Goal: Communication & Community: Ask a question

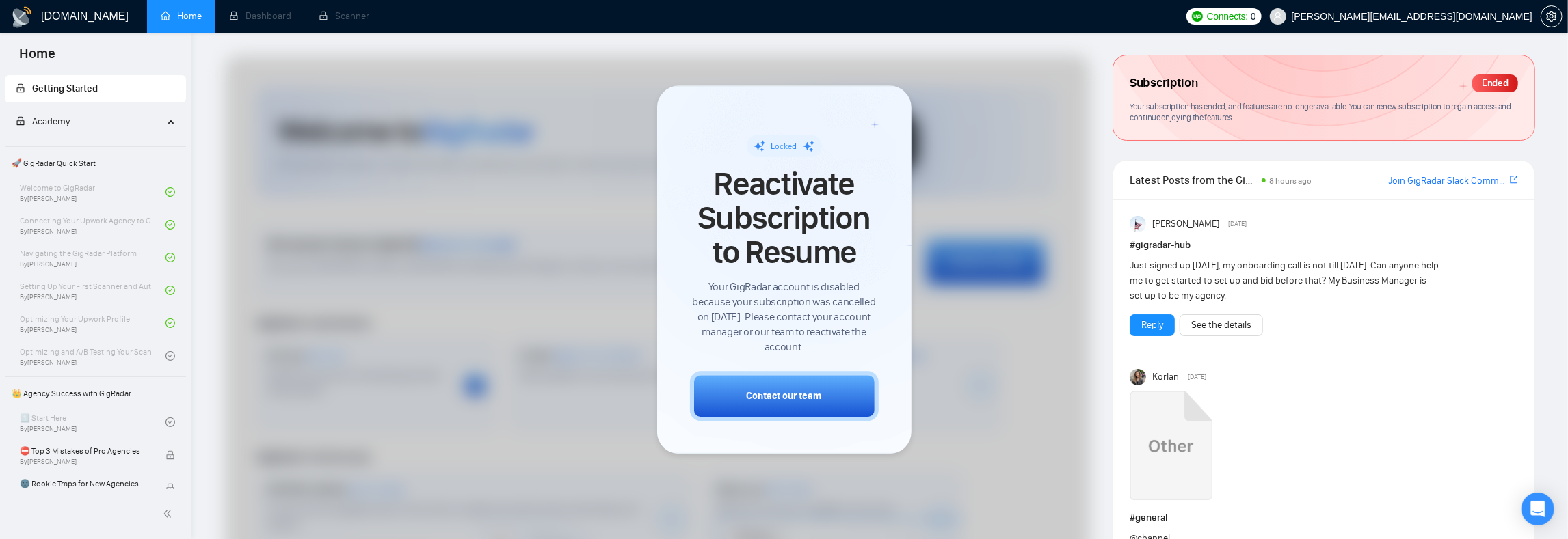
click at [1319, 267] on div "Just signed up [DATE], my onboarding call is not till [DATE]. Can anyone help m…" at bounding box center [1284, 280] width 310 height 45
click at [1324, 269] on div "Just signed up [DATE], my onboarding call is not till [DATE]. Can anyone help m…" at bounding box center [1284, 280] width 310 height 45
click at [1336, 270] on div "Just signed up [DATE], my onboarding call is not till [DATE]. Can anyone help m…" at bounding box center [1284, 280] width 310 height 45
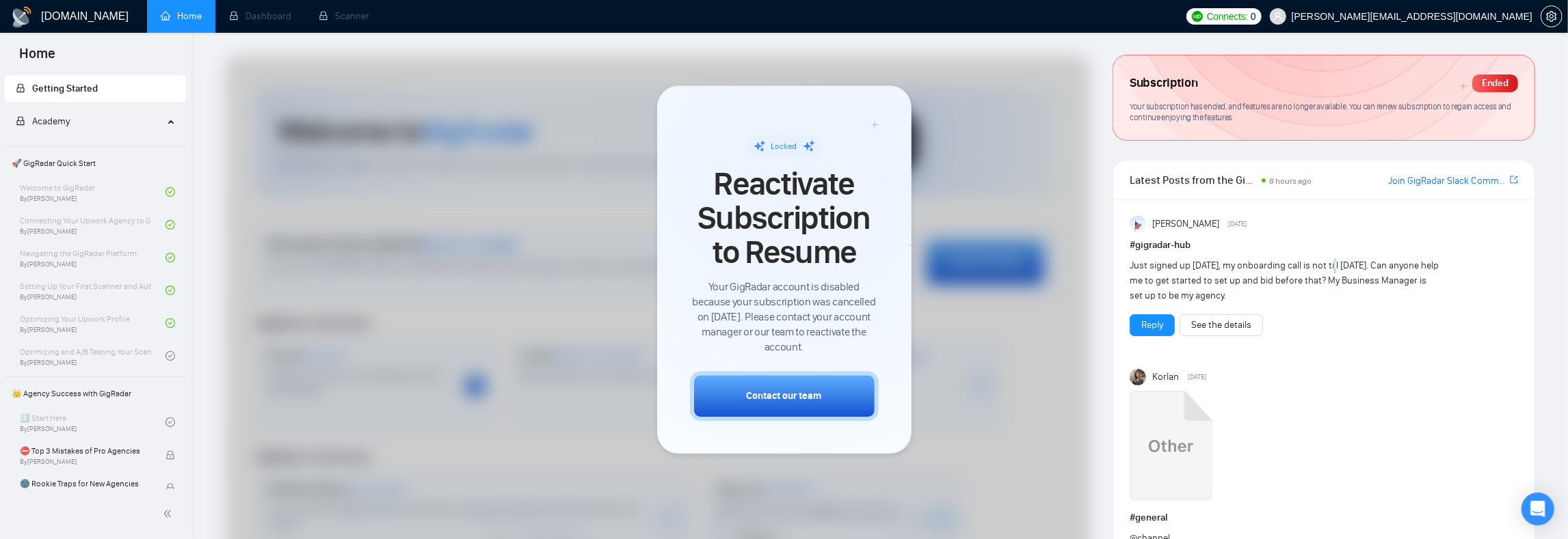
click at [1336, 270] on div "Just signed up [DATE], my onboarding call is not till [DATE]. Can anyone help m…" at bounding box center [1284, 280] width 310 height 45
click at [1330, 269] on div "Just signed up [DATE], my onboarding call is not till [DATE]. Can anyone help m…" at bounding box center [1284, 280] width 310 height 45
click at [1321, 269] on div "Just signed up [DATE], my onboarding call is not till [DATE]. Can anyone help m…" at bounding box center [1284, 280] width 310 height 45
click at [1164, 280] on div "Just signed up [DATE], my onboarding call is not till [DATE]. Can anyone help m…" at bounding box center [1284, 280] width 310 height 45
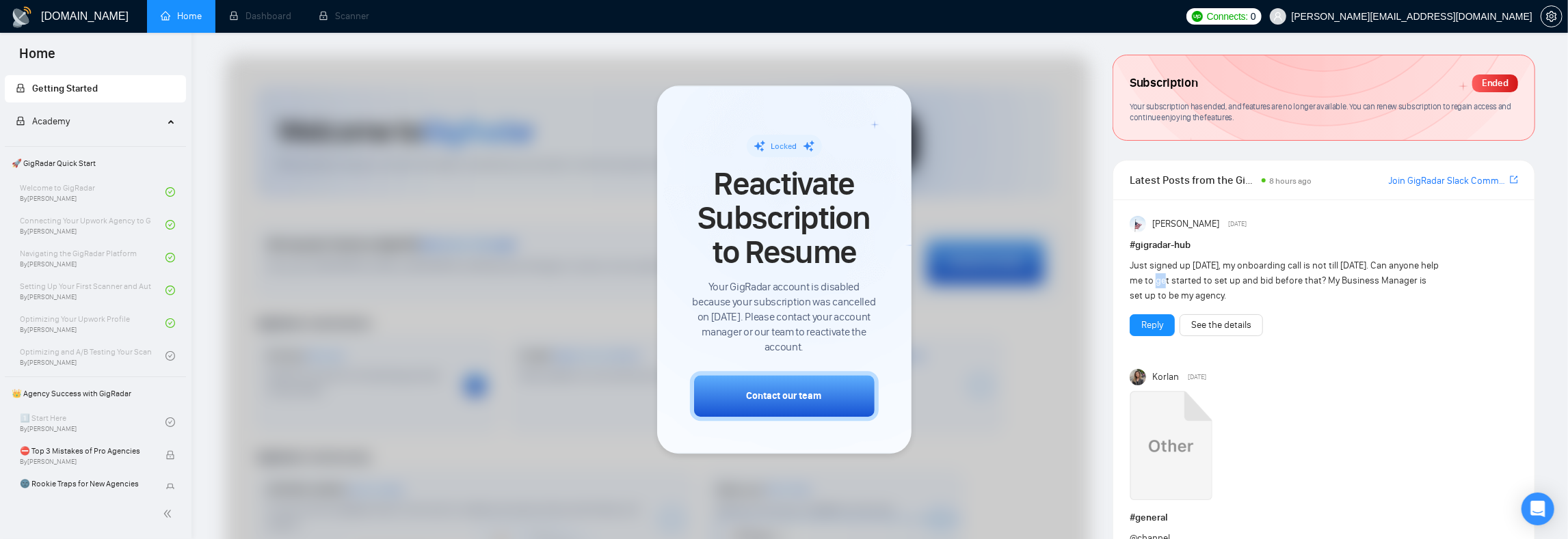
click at [1164, 280] on div "Just signed up [DATE], my onboarding call is not till [DATE]. Can anyone help m…" at bounding box center [1284, 280] width 310 height 45
click at [1172, 279] on div "Just signed up [DATE], my onboarding call is not till [DATE]. Can anyone help m…" at bounding box center [1284, 280] width 310 height 45
click at [1194, 276] on div "Just signed up [DATE], my onboarding call is not till [DATE]. Can anyone help m…" at bounding box center [1284, 280] width 310 height 45
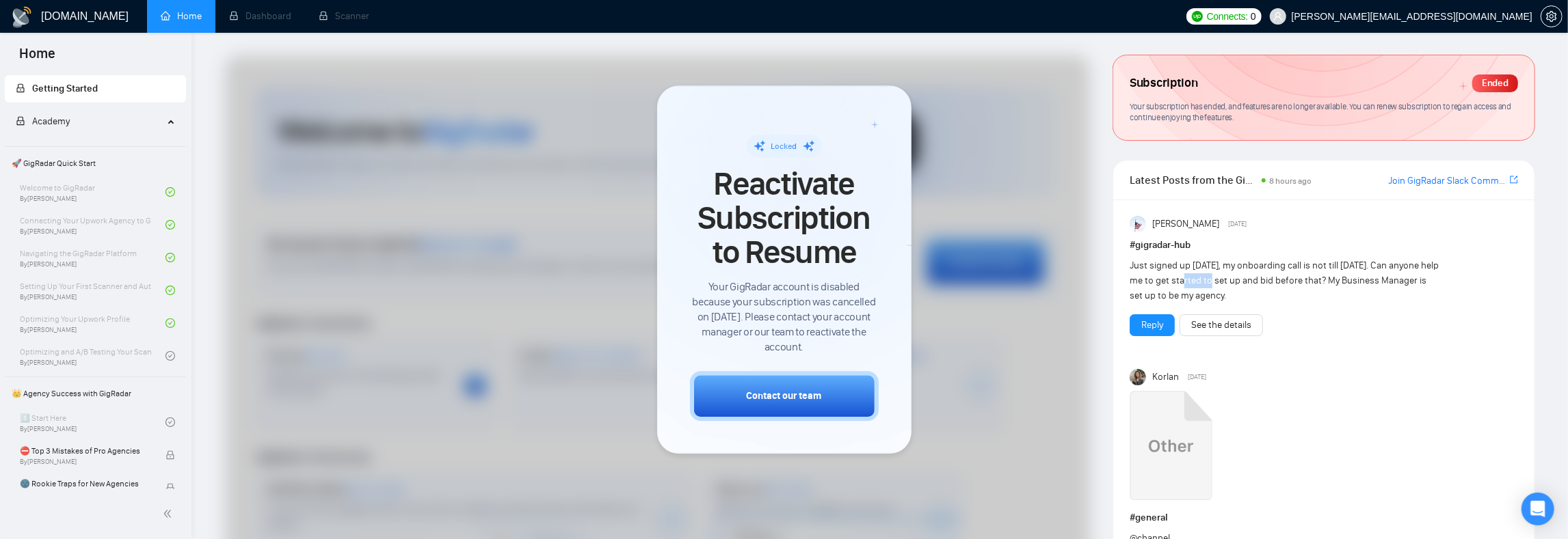
click at [1194, 276] on div "Just signed up [DATE], my onboarding call is not till [DATE]. Can anyone help m…" at bounding box center [1284, 280] width 310 height 45
click at [1207, 277] on div "Just signed up [DATE], my onboarding call is not till [DATE]. Can anyone help m…" at bounding box center [1284, 280] width 310 height 45
click at [1357, 273] on div "Just signed up [DATE], my onboarding call is not till [DATE]. Can anyone help m…" at bounding box center [1284, 280] width 310 height 45
click at [1546, 507] on div "Open Intercom Messenger" at bounding box center [1537, 509] width 36 height 36
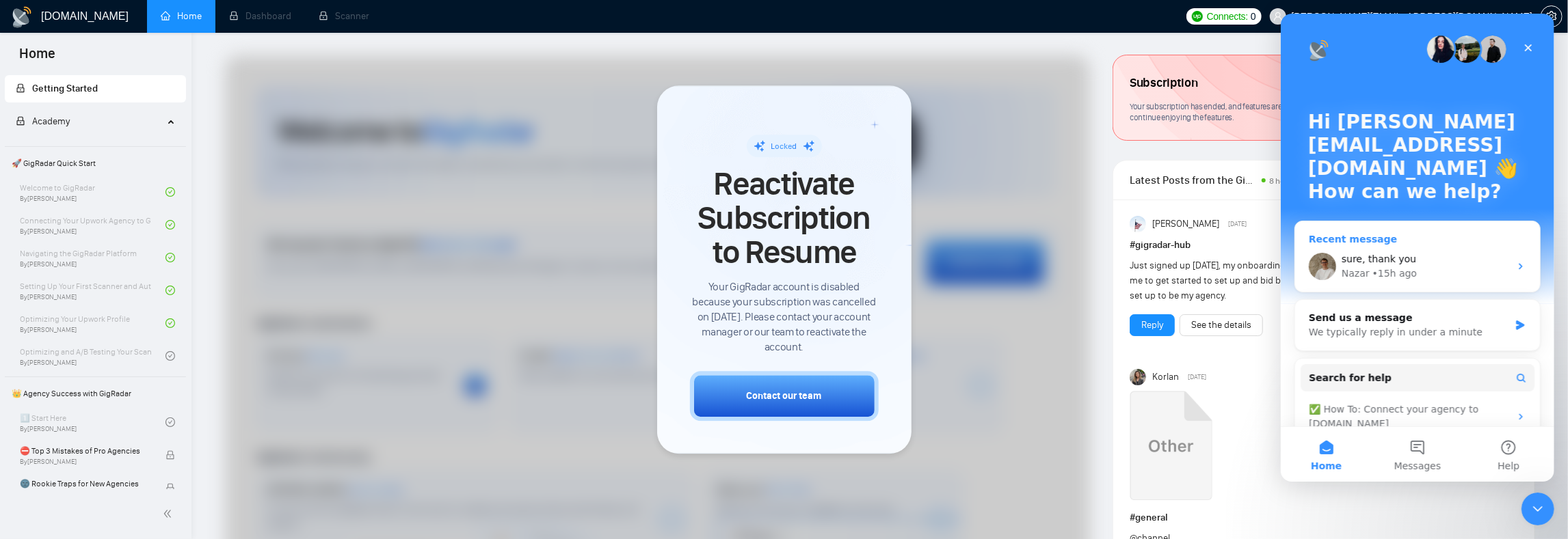
click at [1445, 267] on div "Nazar • 15h ago" at bounding box center [1424, 274] width 168 height 14
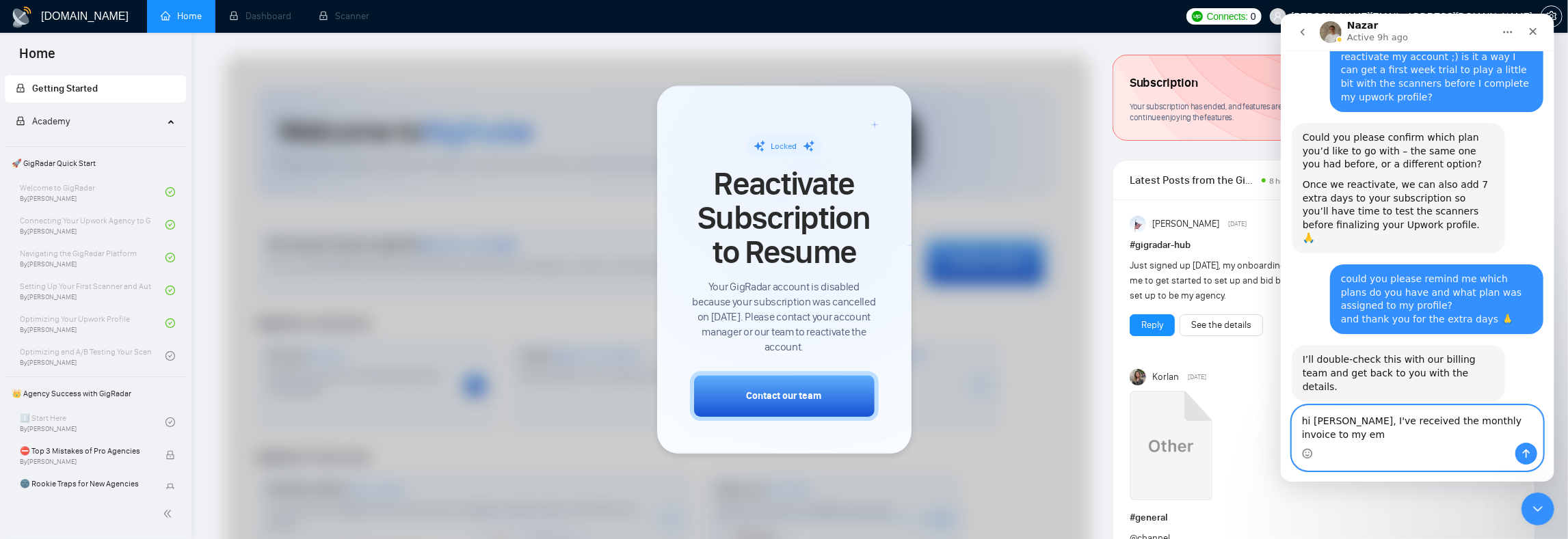
scroll to position [504, 0]
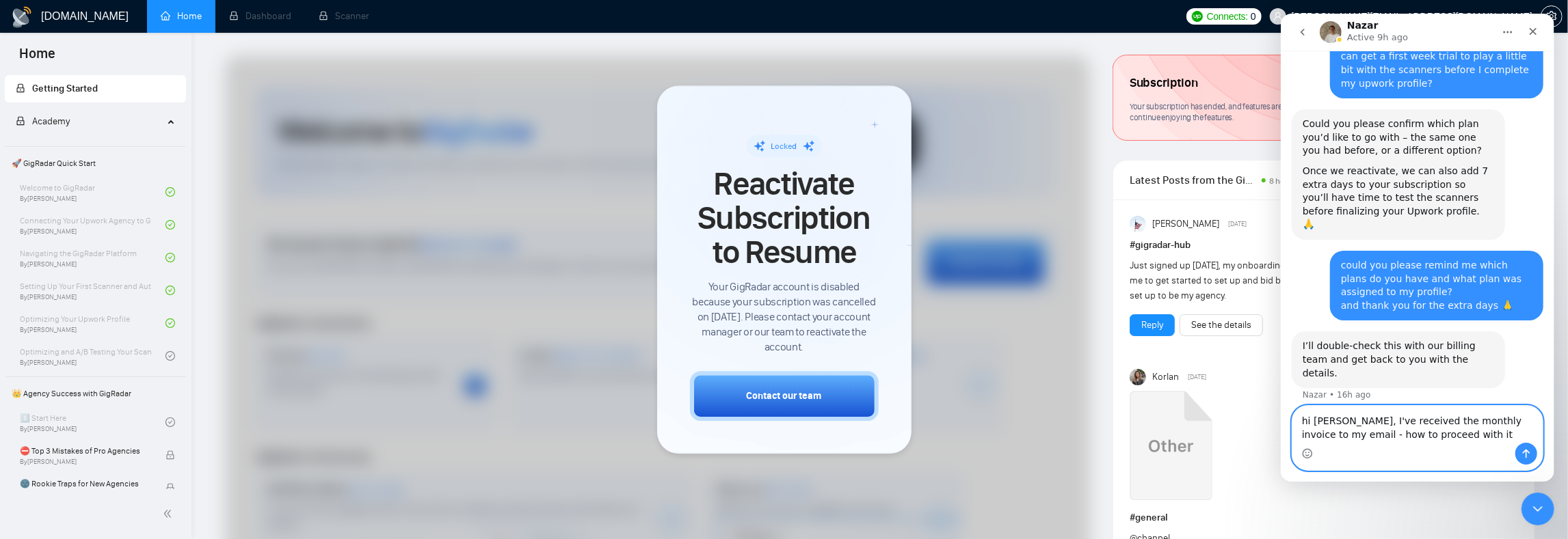
type textarea "hi [PERSON_NAME], I've received the monthly invoice to my email - how to procee…"
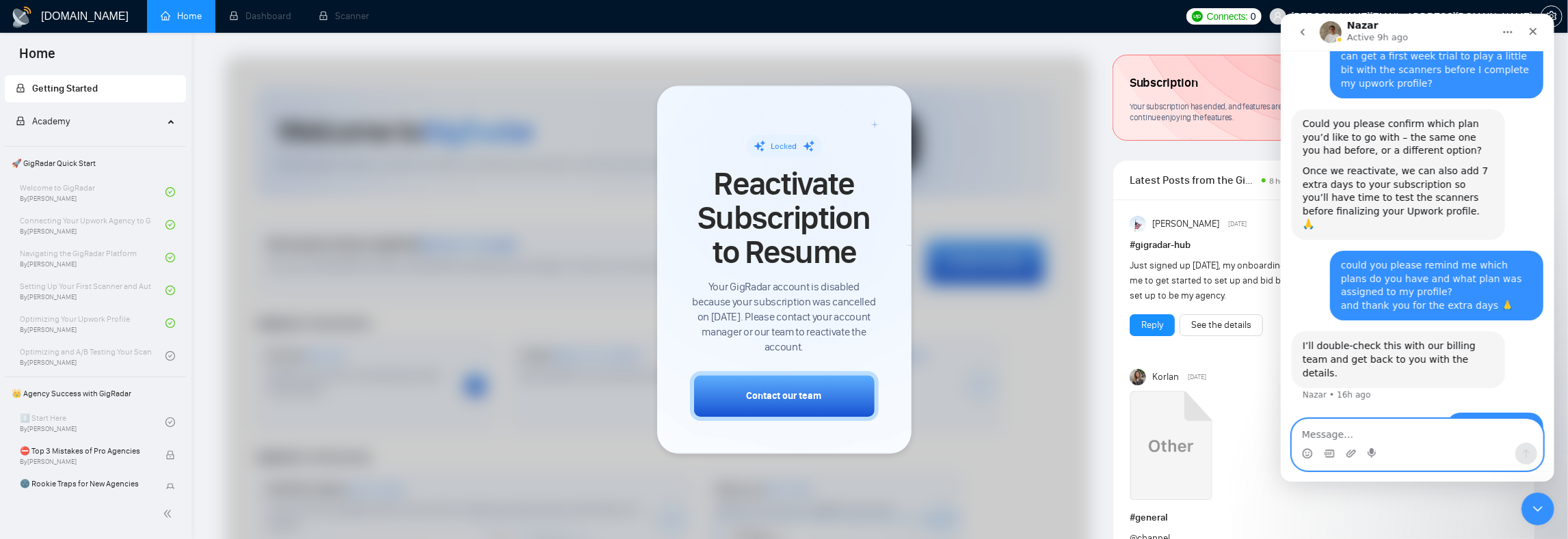
scroll to position [574, 0]
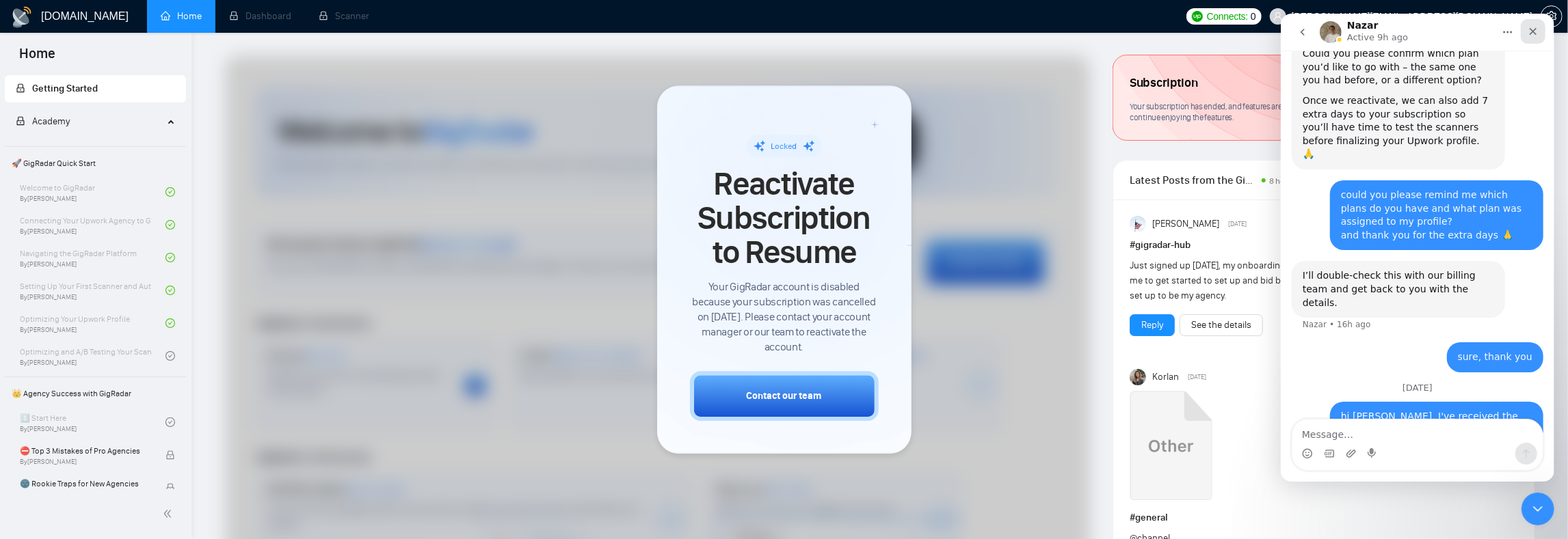
click at [1528, 33] on icon "Close" at bounding box center [1532, 32] width 11 height 11
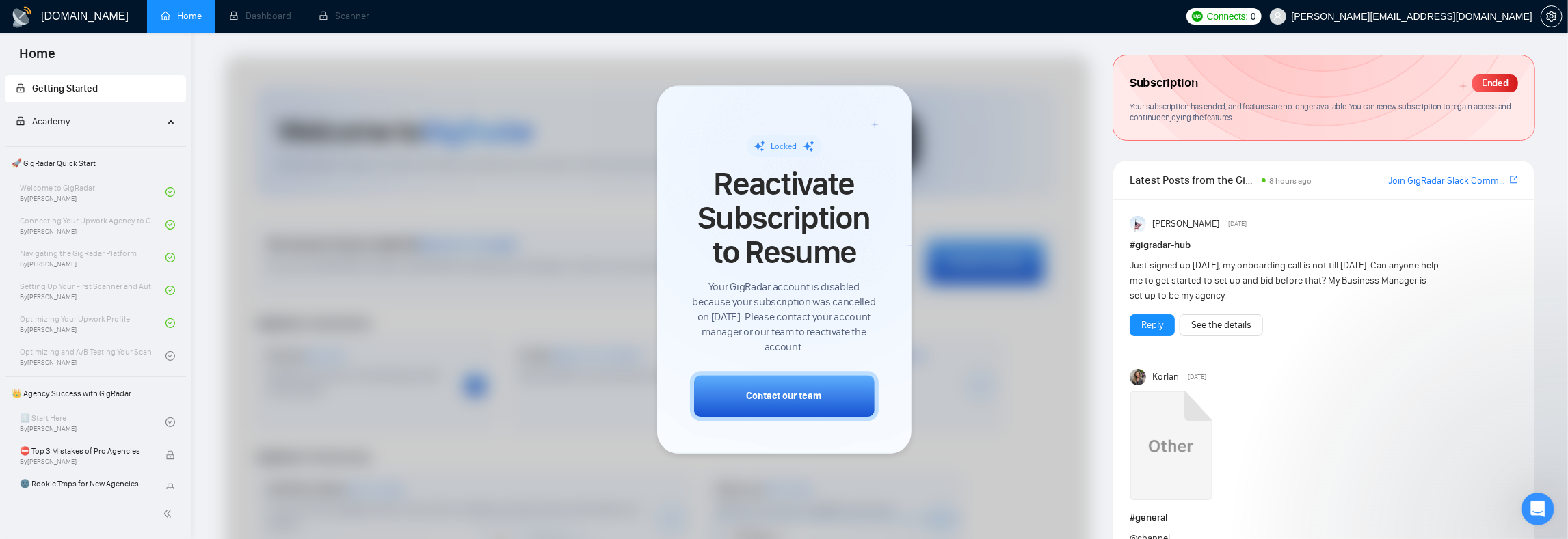
scroll to position [107, 0]
